Goal: Check status: Check status

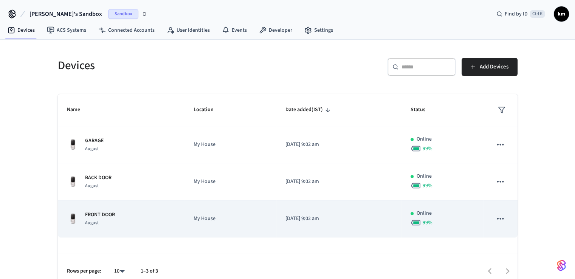
click at [100, 215] on p "FRONT DOOR" at bounding box center [100, 215] width 30 height 8
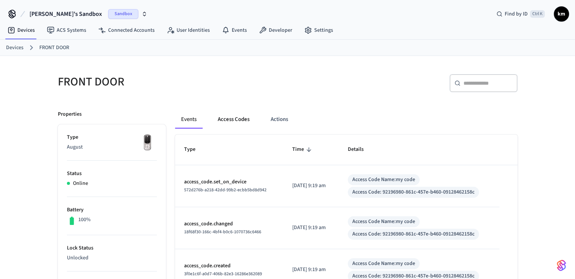
click at [228, 116] on button "Access Codes" at bounding box center [234, 119] width 44 height 18
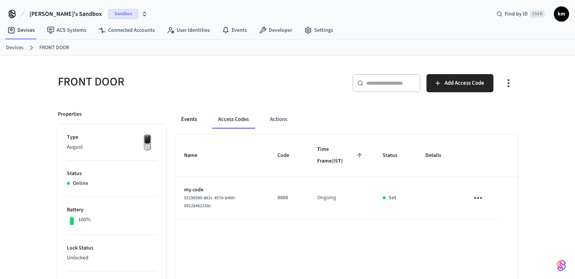
click at [191, 119] on button "Events" at bounding box center [189, 119] width 28 height 18
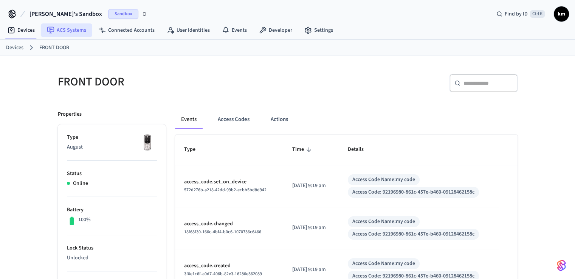
click at [76, 34] on link "ACS Systems" at bounding box center [66, 30] width 51 height 14
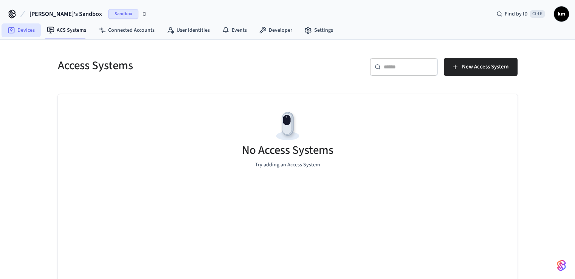
click at [25, 32] on link "Devices" at bounding box center [21, 30] width 39 height 14
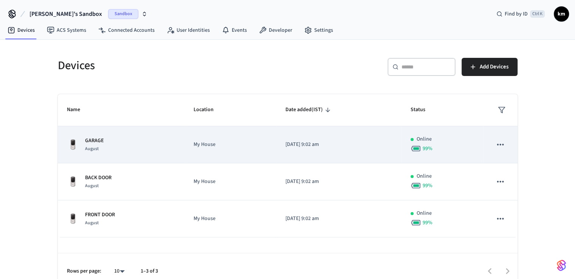
scroll to position [10, 0]
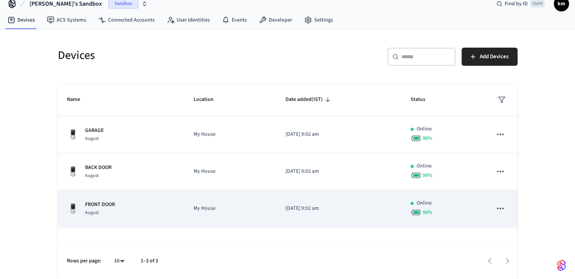
click at [106, 204] on p "FRONT DOOR" at bounding box center [100, 205] width 30 height 8
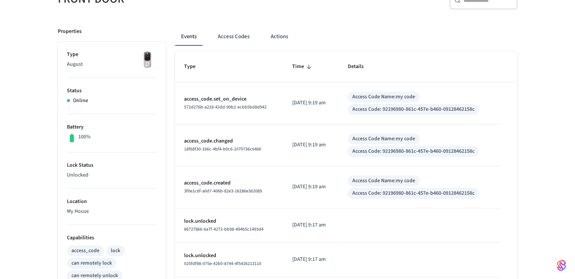
scroll to position [85, 0]
